Goal: Task Accomplishment & Management: Complete application form

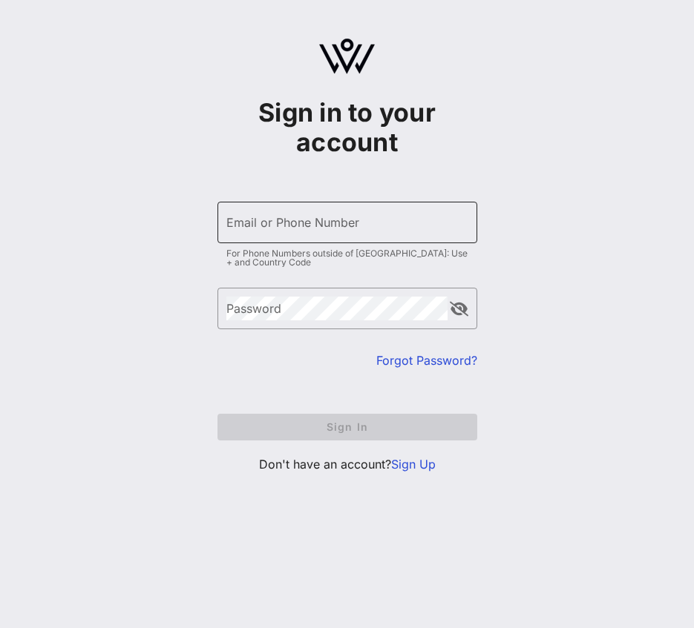
click at [341, 213] on div "Email or Phone Number" at bounding box center [347, 223] width 242 height 42
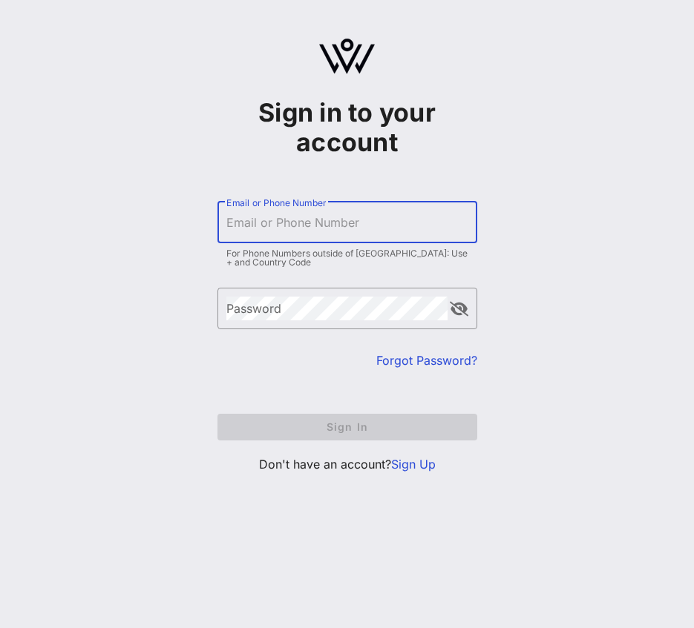
type input "[EMAIL_ADDRESS][DOMAIN_NAME]"
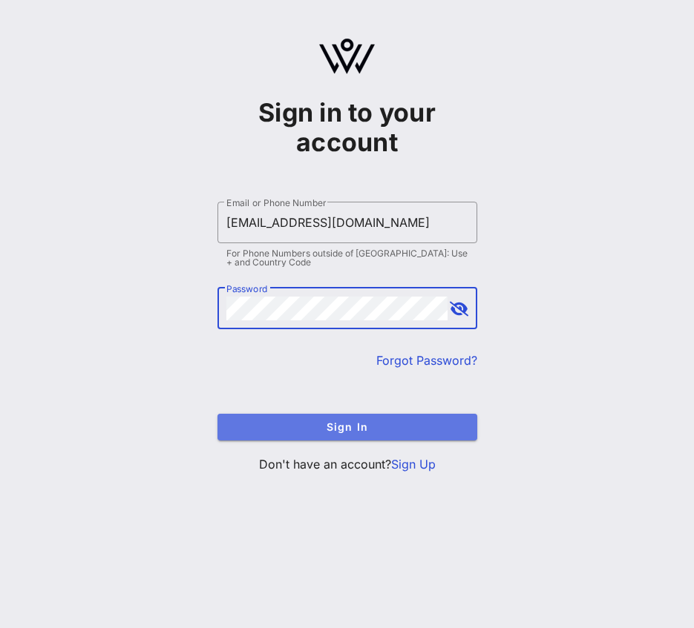
click at [351, 428] on span "Sign In" at bounding box center [347, 427] width 236 height 13
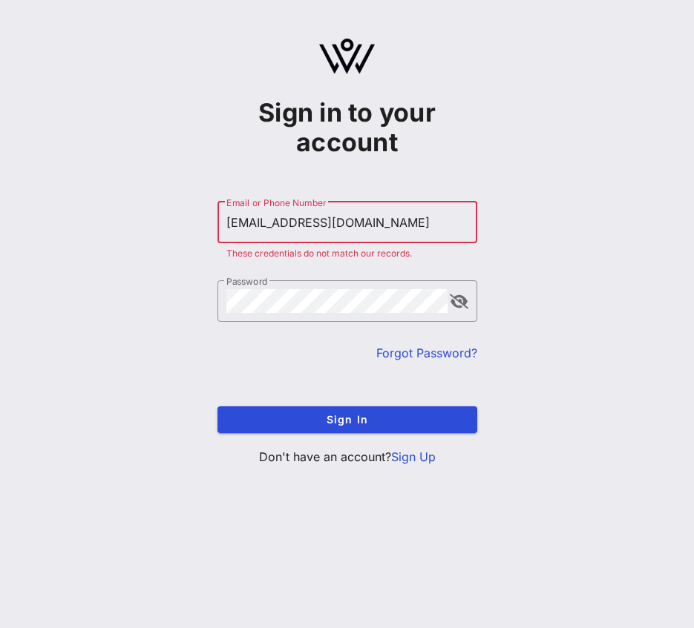
click at [429, 459] on link "Sign Up" at bounding box center [413, 457] width 45 height 15
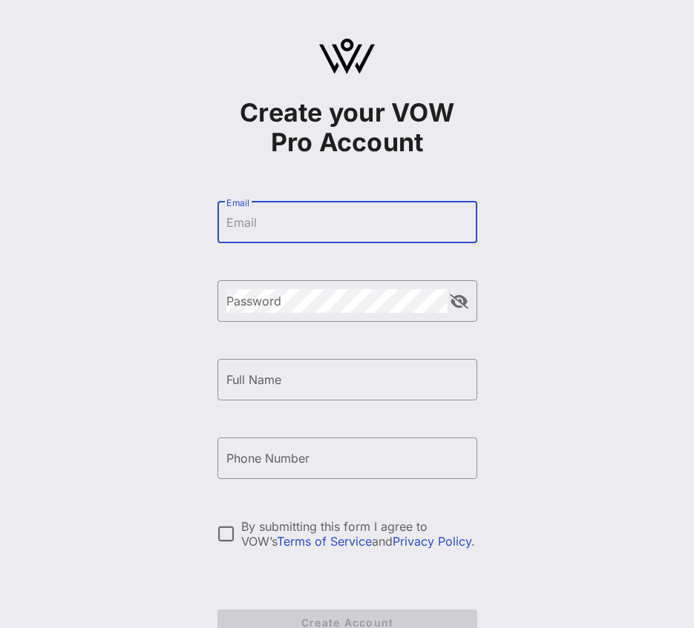
click at [380, 230] on input "Email" at bounding box center [347, 223] width 242 height 24
type input "[EMAIL_ADDRESS][DOMAIN_NAME]"
type input "[PERSON_NAME]"
type input "[PHONE_NUMBER]"
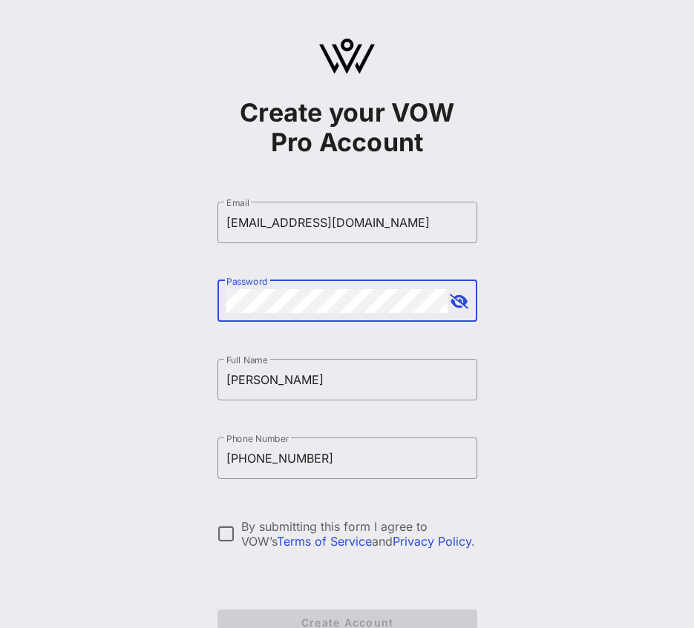
click at [456, 307] on button "append icon" at bounding box center [459, 302] width 19 height 15
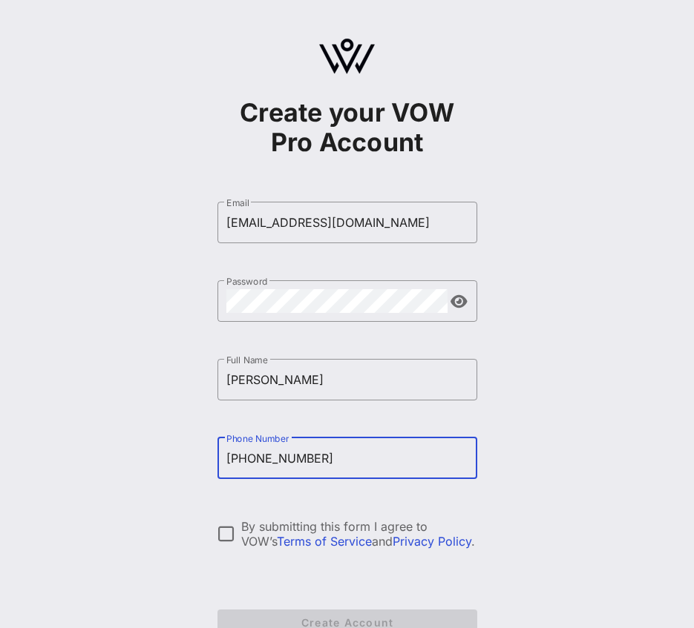
drag, startPoint x: 315, startPoint y: 461, endPoint x: 100, endPoint y: 414, distance: 220.3
click at [100, 414] on div "Create your VOW Pro Account ​ Email [EMAIL_ADDRESS][DOMAIN_NAME] ​ Password ​ F…" at bounding box center [347, 360] width 694 height 720
type input "[PHONE_NUMBER]"
click at [231, 538] on div at bounding box center [226, 534] width 25 height 25
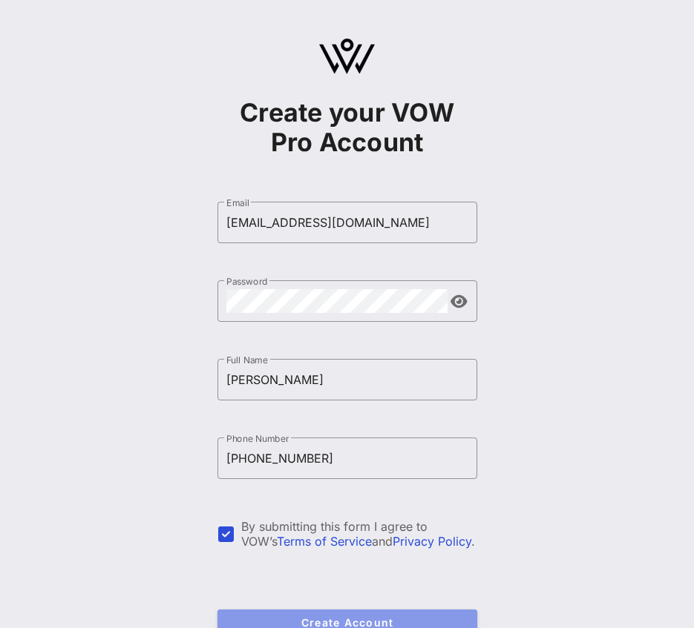
click at [358, 620] on span "Create Account" at bounding box center [347, 623] width 236 height 13
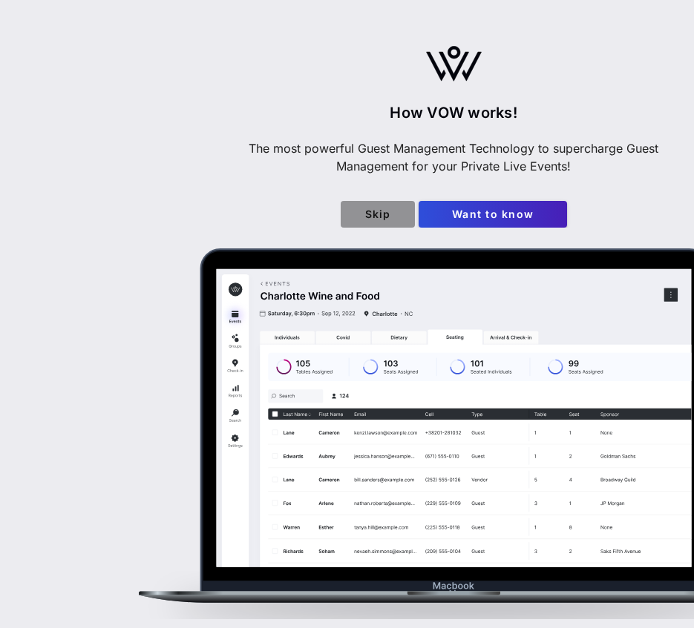
click at [387, 211] on span "Skip" at bounding box center [377, 214] width 50 height 13
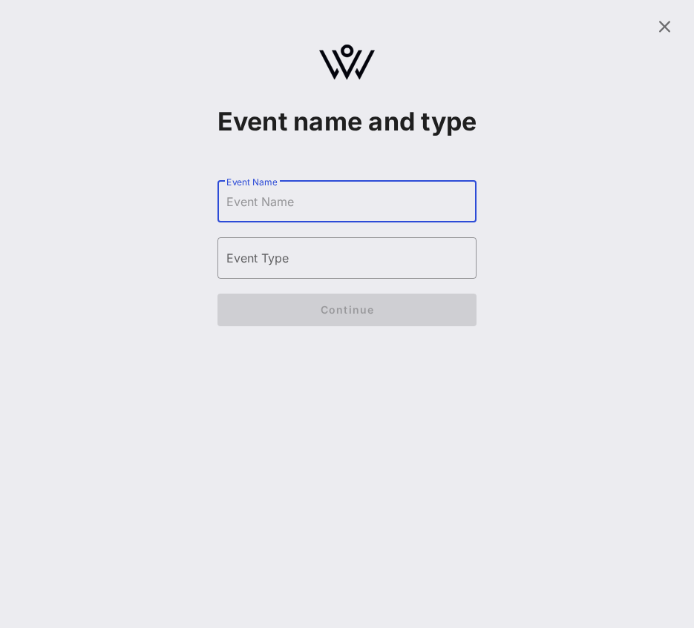
click at [327, 214] on input "Event Name" at bounding box center [347, 202] width 242 height 24
click at [326, 270] on input "Event Type" at bounding box center [347, 258] width 242 height 24
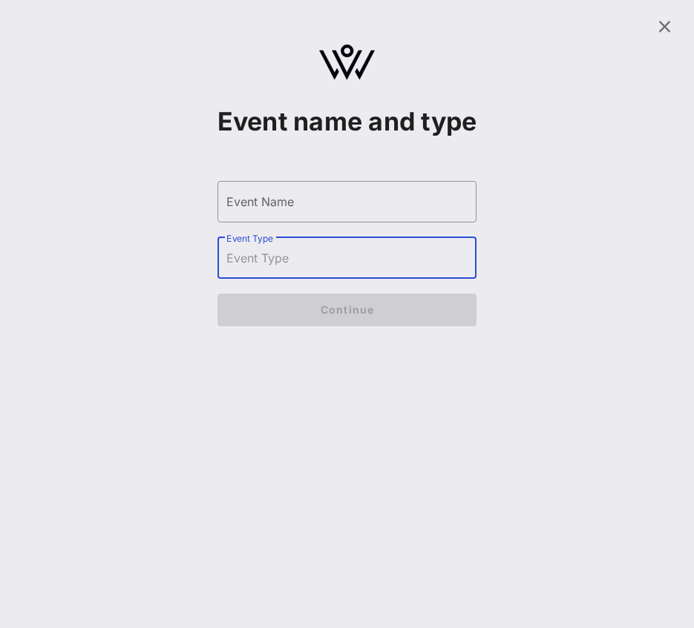
click at [325, 205] on form "​ Event Name ​ Event Type Continue" at bounding box center [347, 253] width 260 height 175
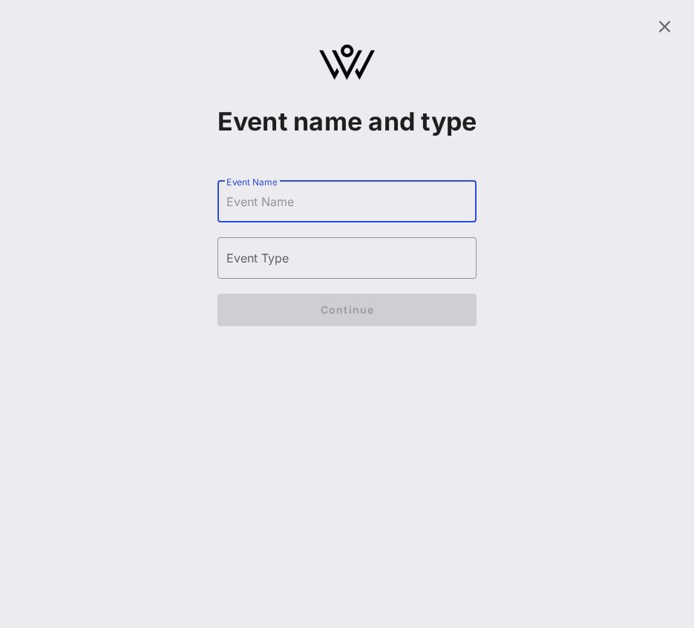
click at [321, 214] on input "Event Name" at bounding box center [347, 202] width 242 height 24
type input "Sun river health"
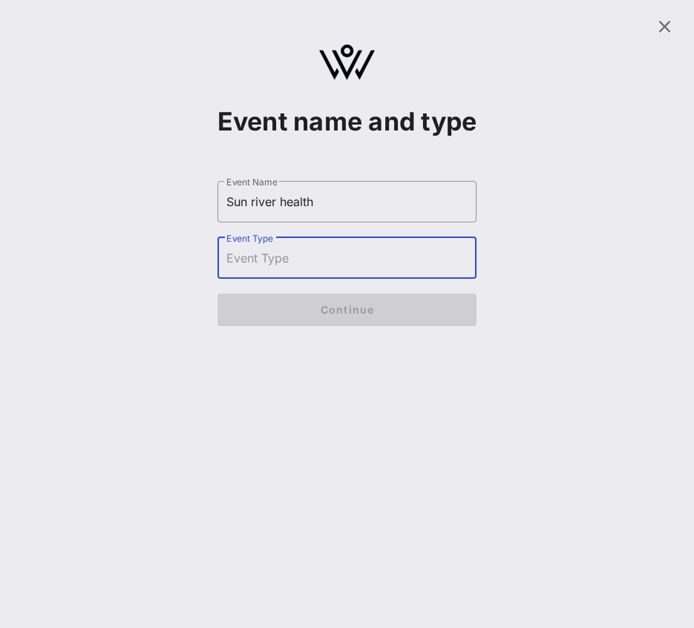
click at [341, 270] on input "Event Type" at bounding box center [347, 258] width 242 height 24
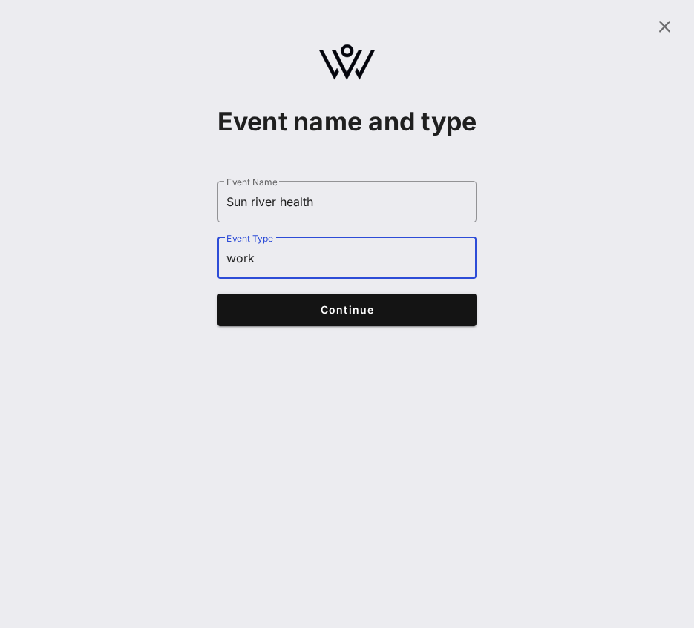
type input "work"
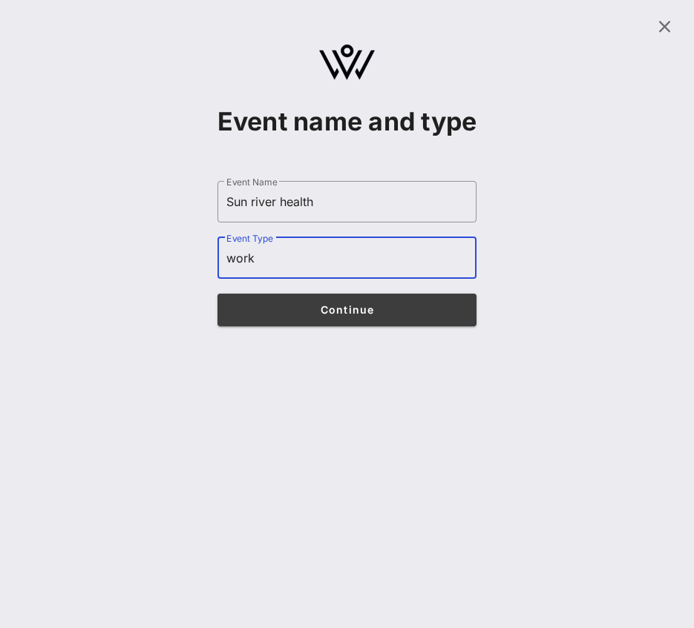
click at [346, 326] on button "Continue" at bounding box center [347, 310] width 260 height 33
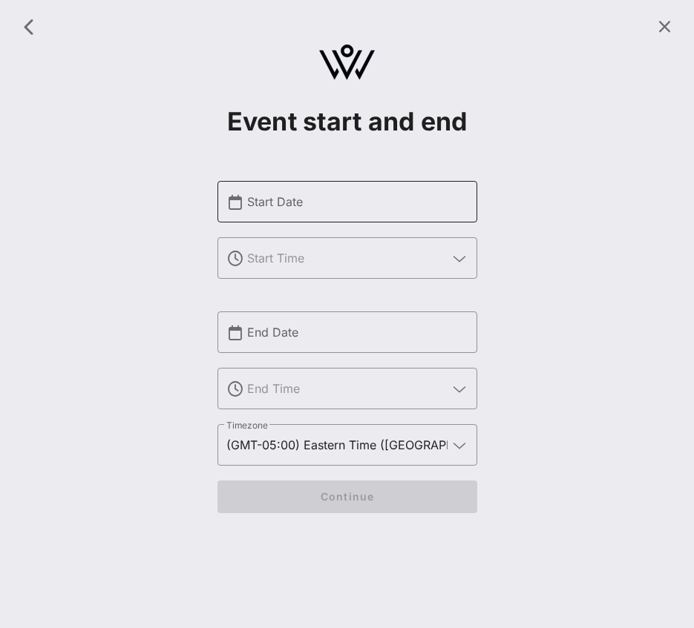
click at [390, 220] on div "Start Date" at bounding box center [357, 202] width 221 height 42
click at [654, 29] on span at bounding box center [664, 27] width 36 height 18
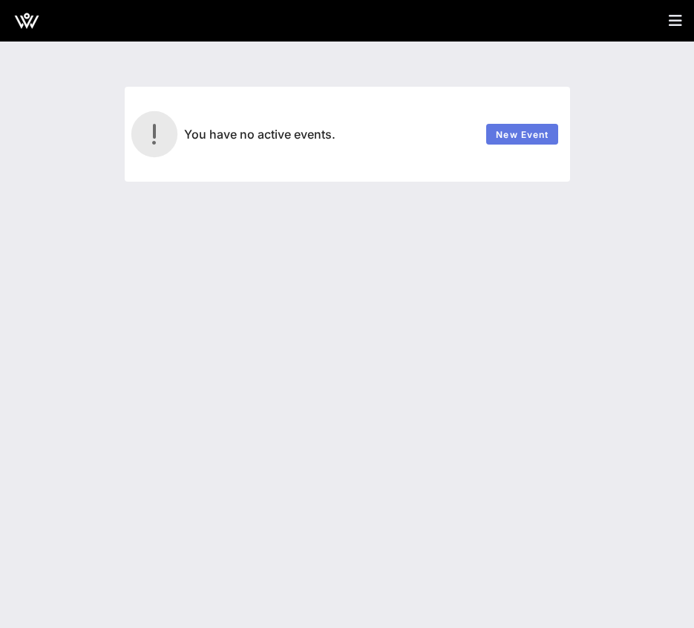
click at [503, 139] on span "New Event" at bounding box center [521, 134] width 53 height 11
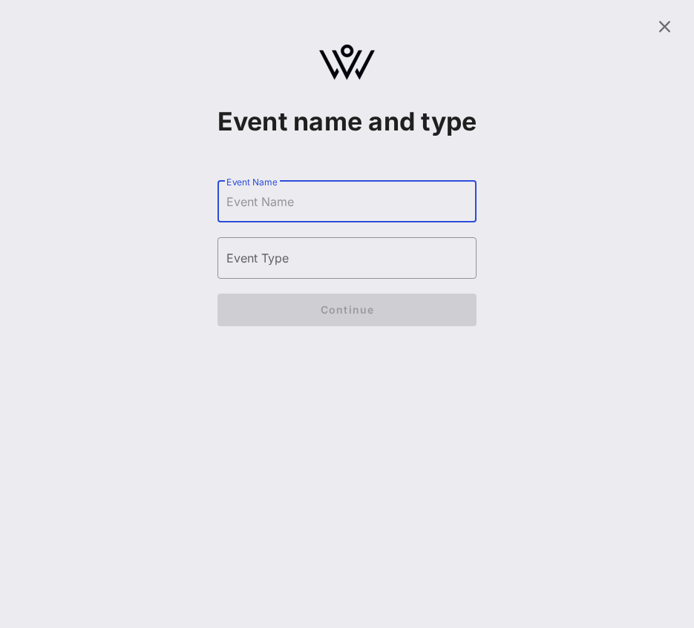
click at [404, 214] on input "Event Name" at bounding box center [347, 202] width 242 height 24
type input "SRH"
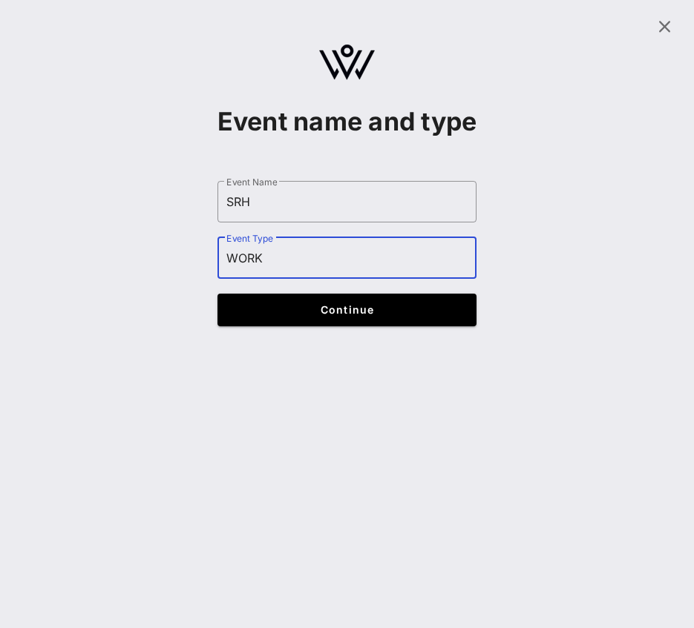
type input "WORK"
click at [407, 341] on form "​ Event Name SRH ​ Event Type WORK Continue" at bounding box center [347, 253] width 260 height 175
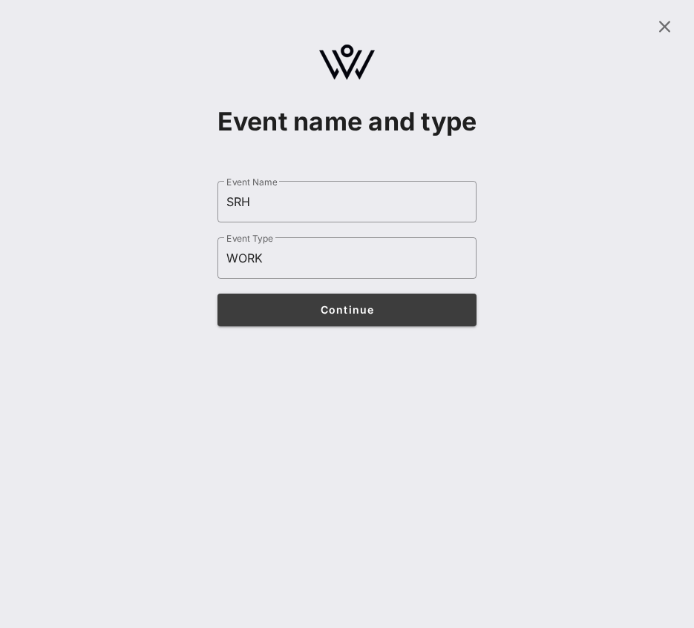
click at [407, 326] on button "Continue" at bounding box center [347, 310] width 260 height 33
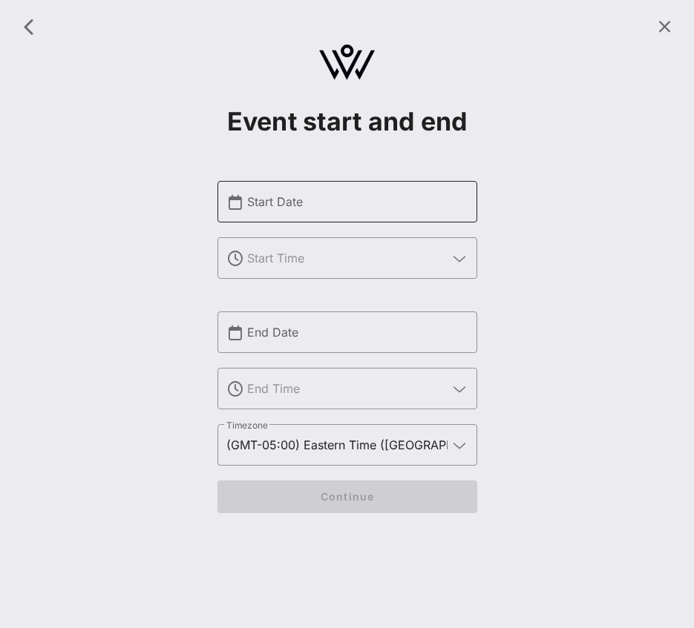
click at [358, 206] on input "Start Date" at bounding box center [357, 202] width 221 height 24
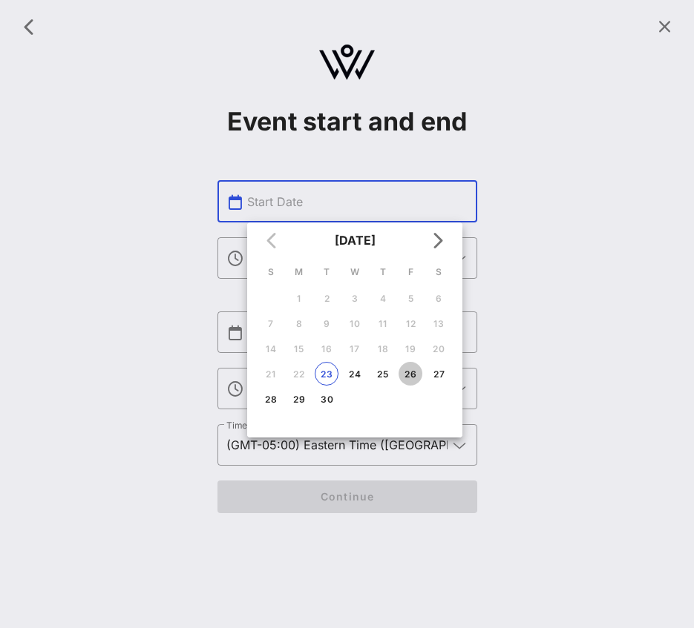
click at [416, 381] on button "26" at bounding box center [410, 374] width 24 height 24
type input "[DATE]"
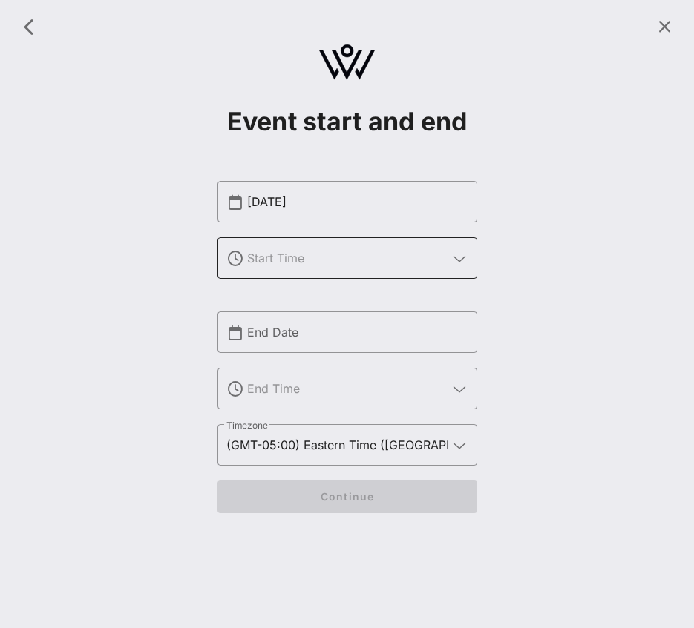
click at [334, 252] on input "text" at bounding box center [347, 258] width 200 height 24
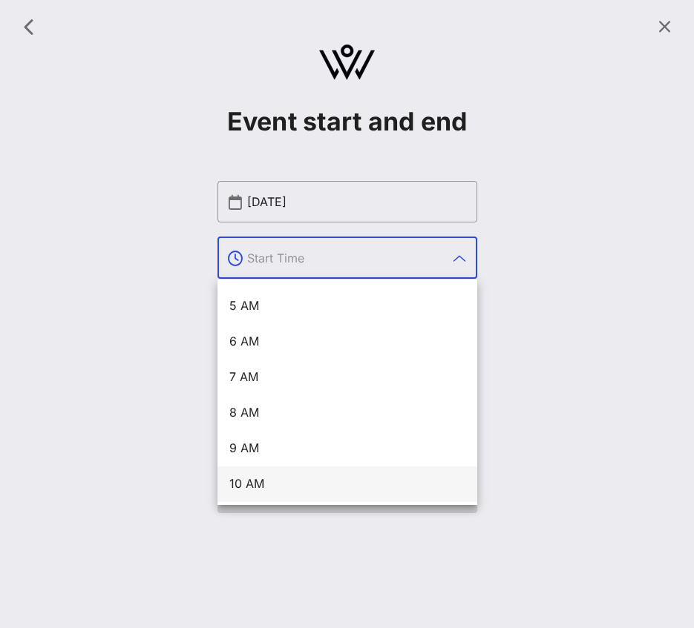
scroll to position [223, 0]
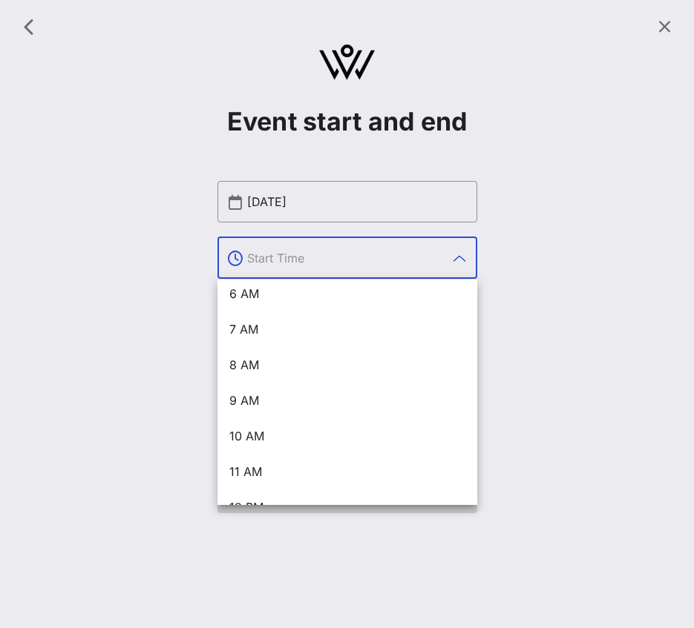
click at [271, 464] on div "11 AM" at bounding box center [347, 472] width 236 height 32
type input "11 AM"
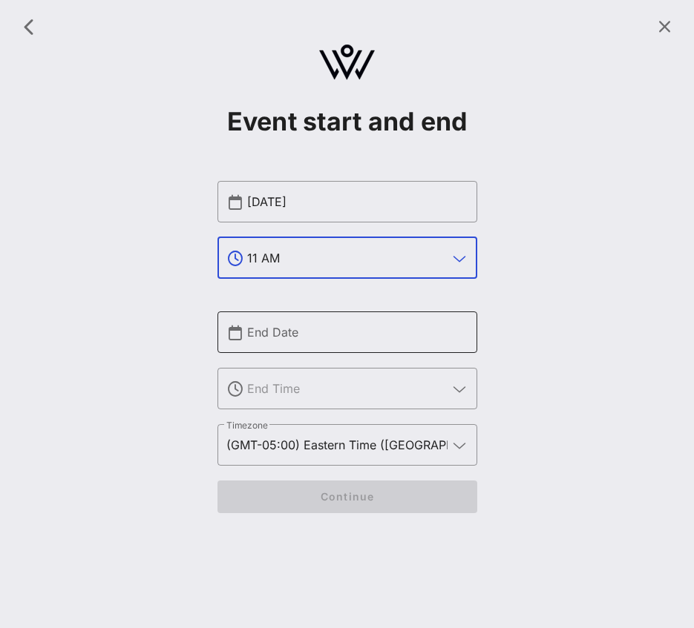
click at [296, 318] on div "End Date" at bounding box center [357, 333] width 221 height 42
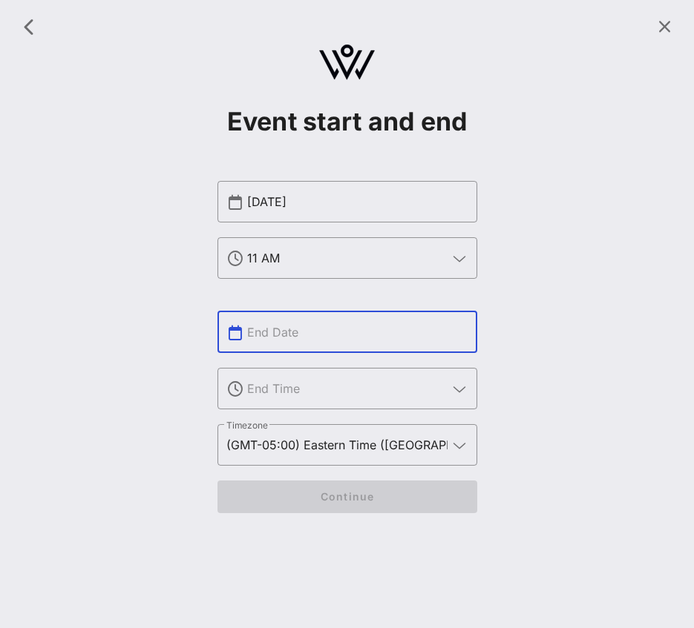
click at [384, 325] on input "text" at bounding box center [357, 333] width 221 height 24
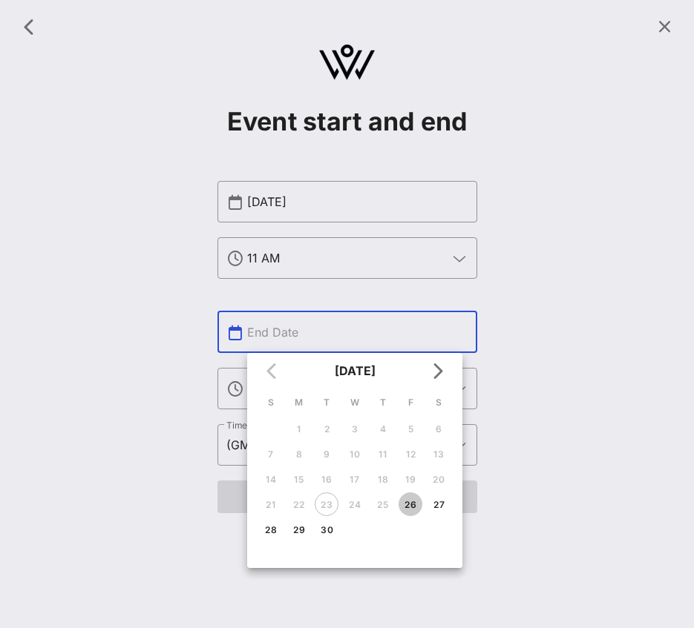
click at [410, 501] on div "26" at bounding box center [410, 504] width 24 height 11
type input "[DATE]"
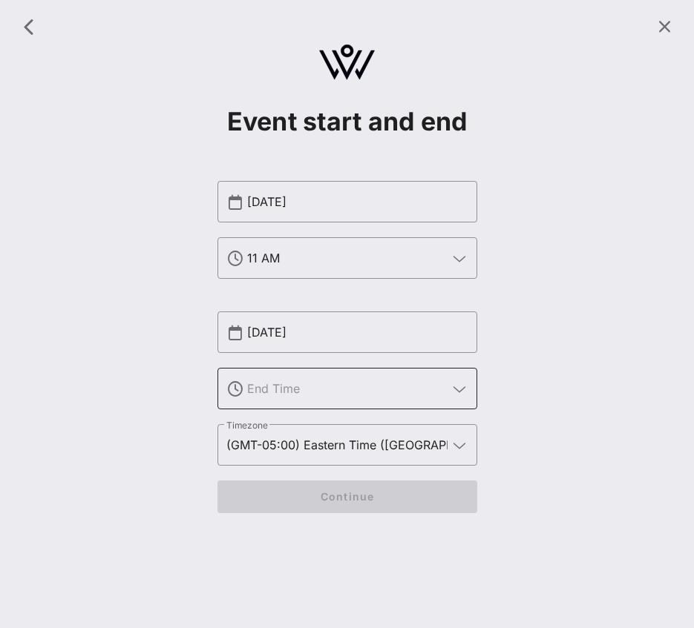
click at [318, 391] on input "text" at bounding box center [347, 389] width 200 height 24
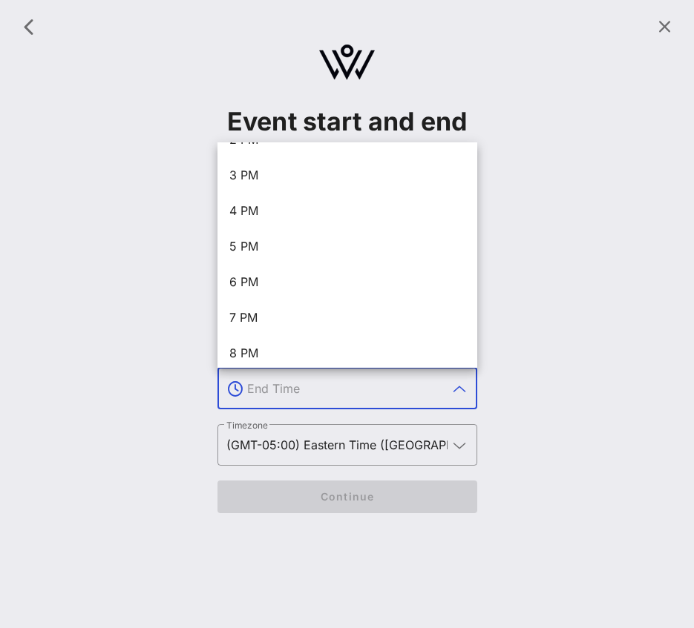
scroll to position [499, 0]
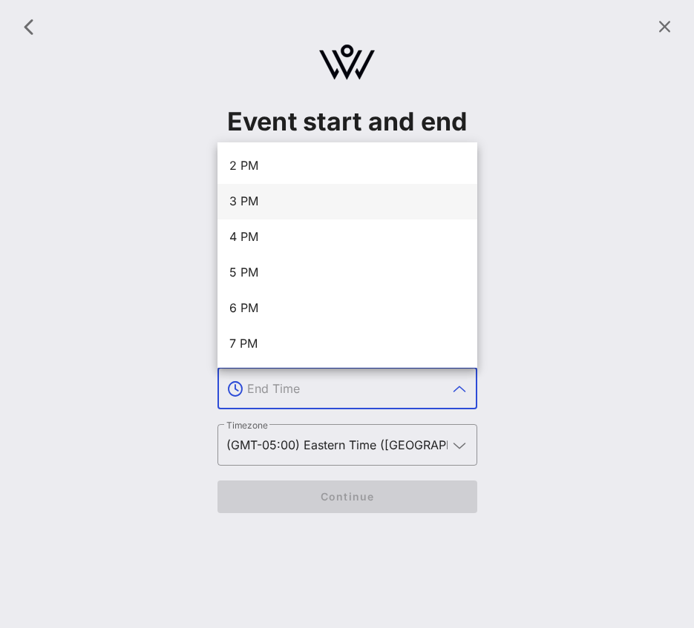
click at [257, 206] on div "3 PM" at bounding box center [347, 201] width 236 height 14
type input "3 PM"
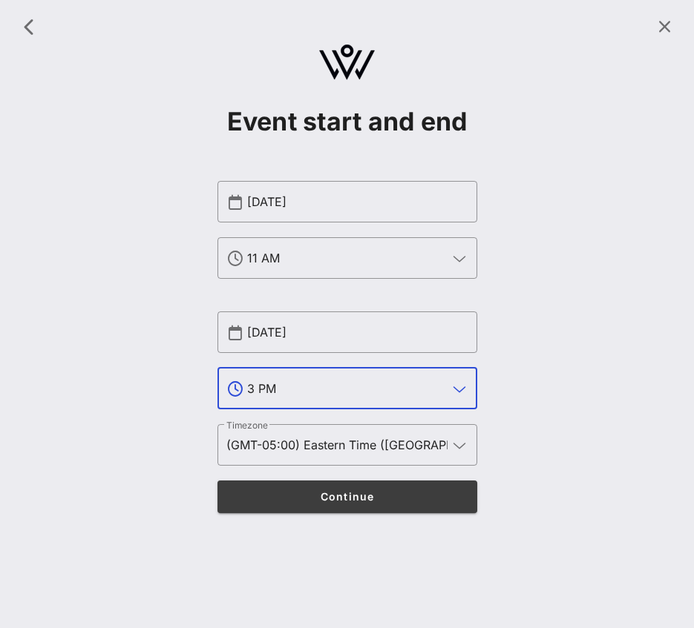
click at [401, 492] on span "Continue" at bounding box center [346, 496] width 231 height 13
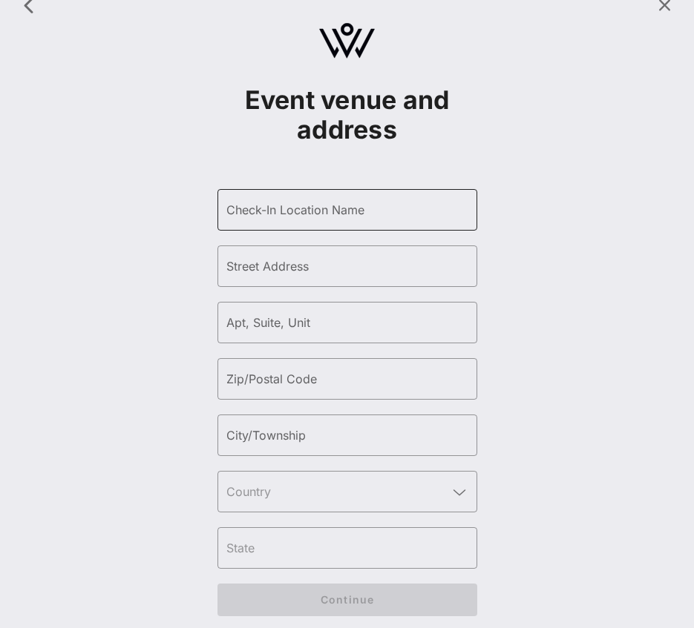
scroll to position [33, 0]
